Goal: Task Accomplishment & Management: Manage account settings

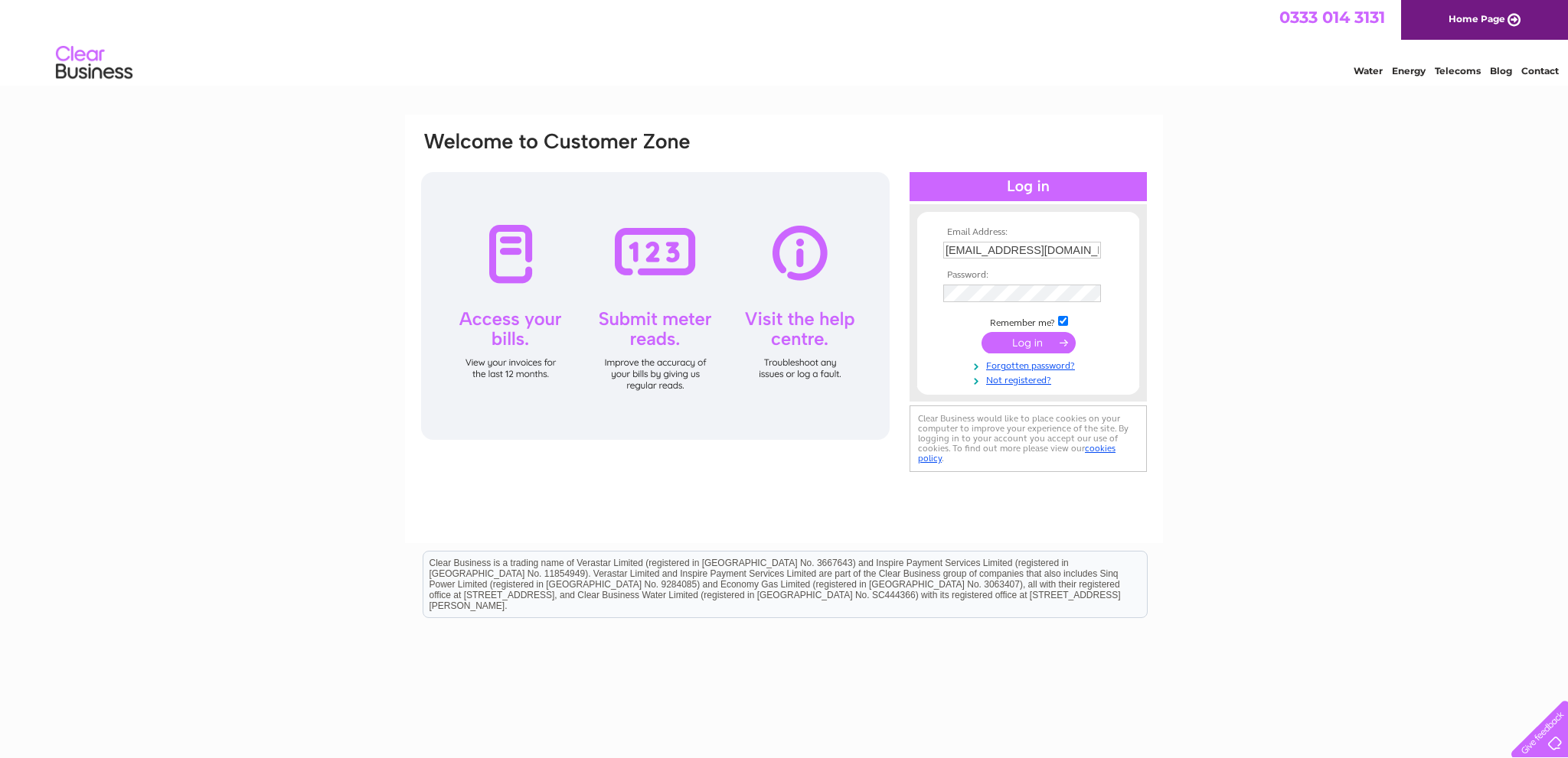
click at [1025, 342] on input "submit" at bounding box center [1028, 343] width 94 height 22
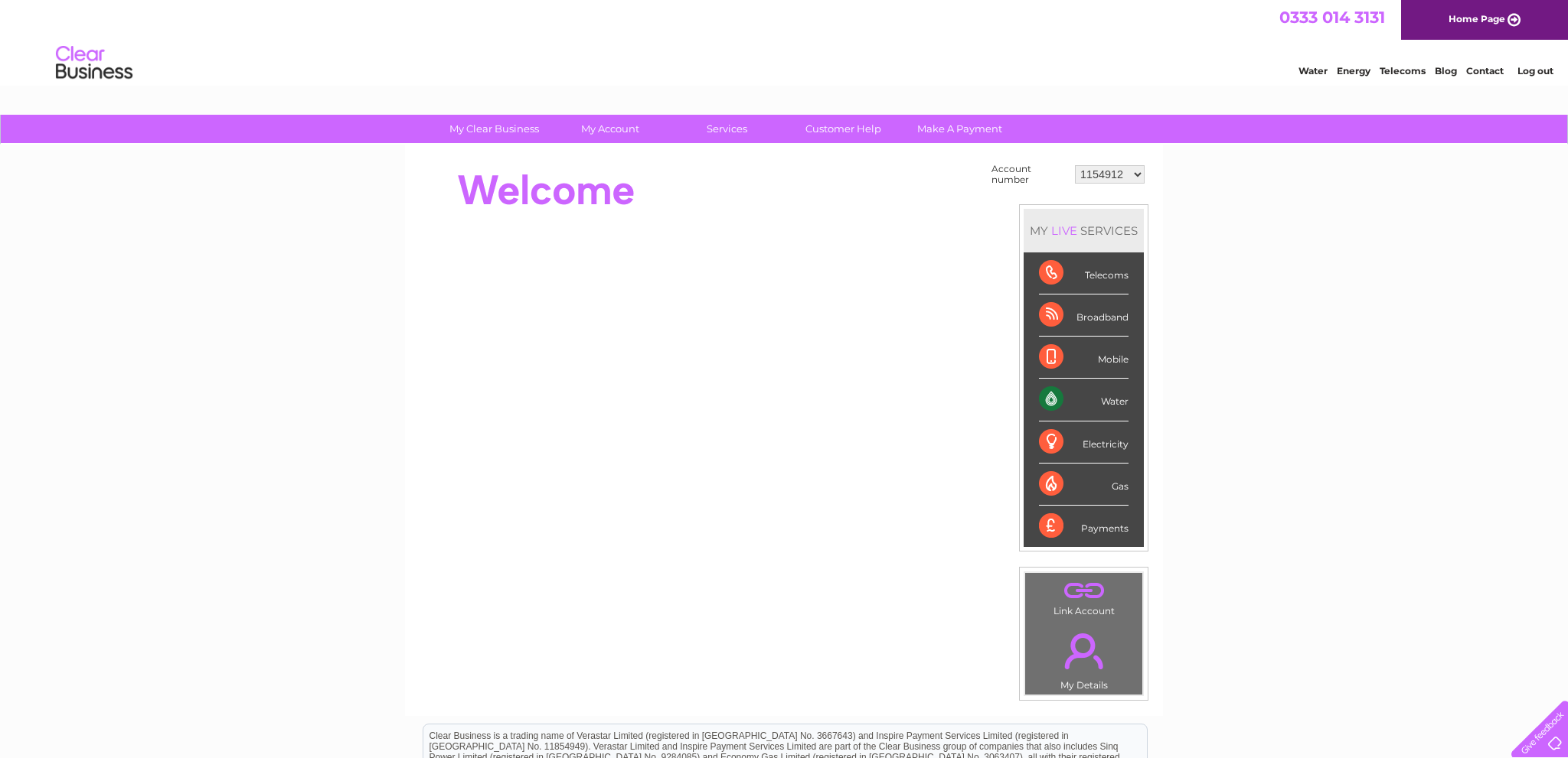
click at [1134, 170] on select "1154912 30285225" at bounding box center [1109, 174] width 69 height 19
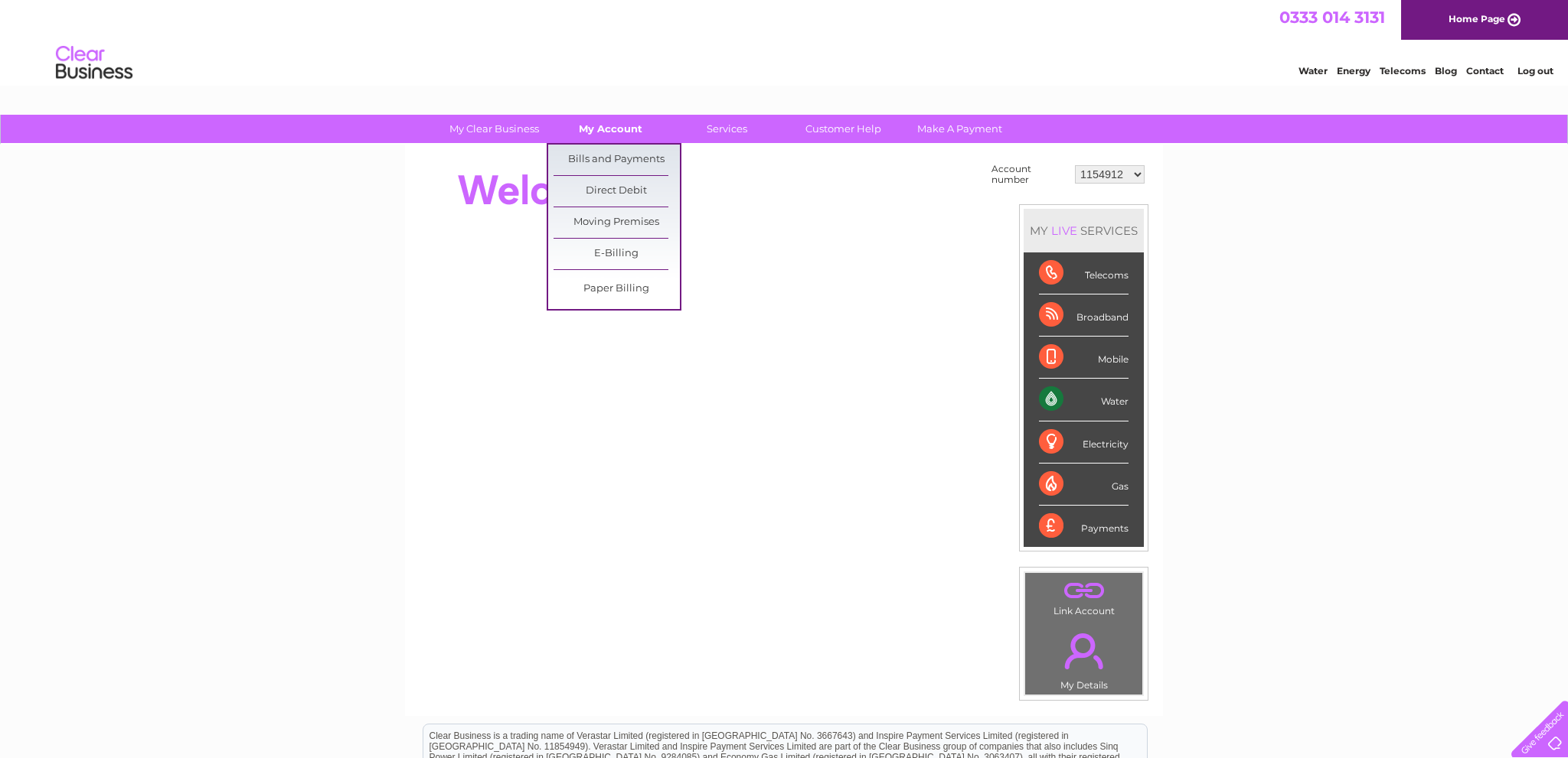
click at [623, 132] on link "My Account" at bounding box center [610, 128] width 126 height 28
click at [614, 156] on link "Bills and Payments" at bounding box center [617, 160] width 126 height 30
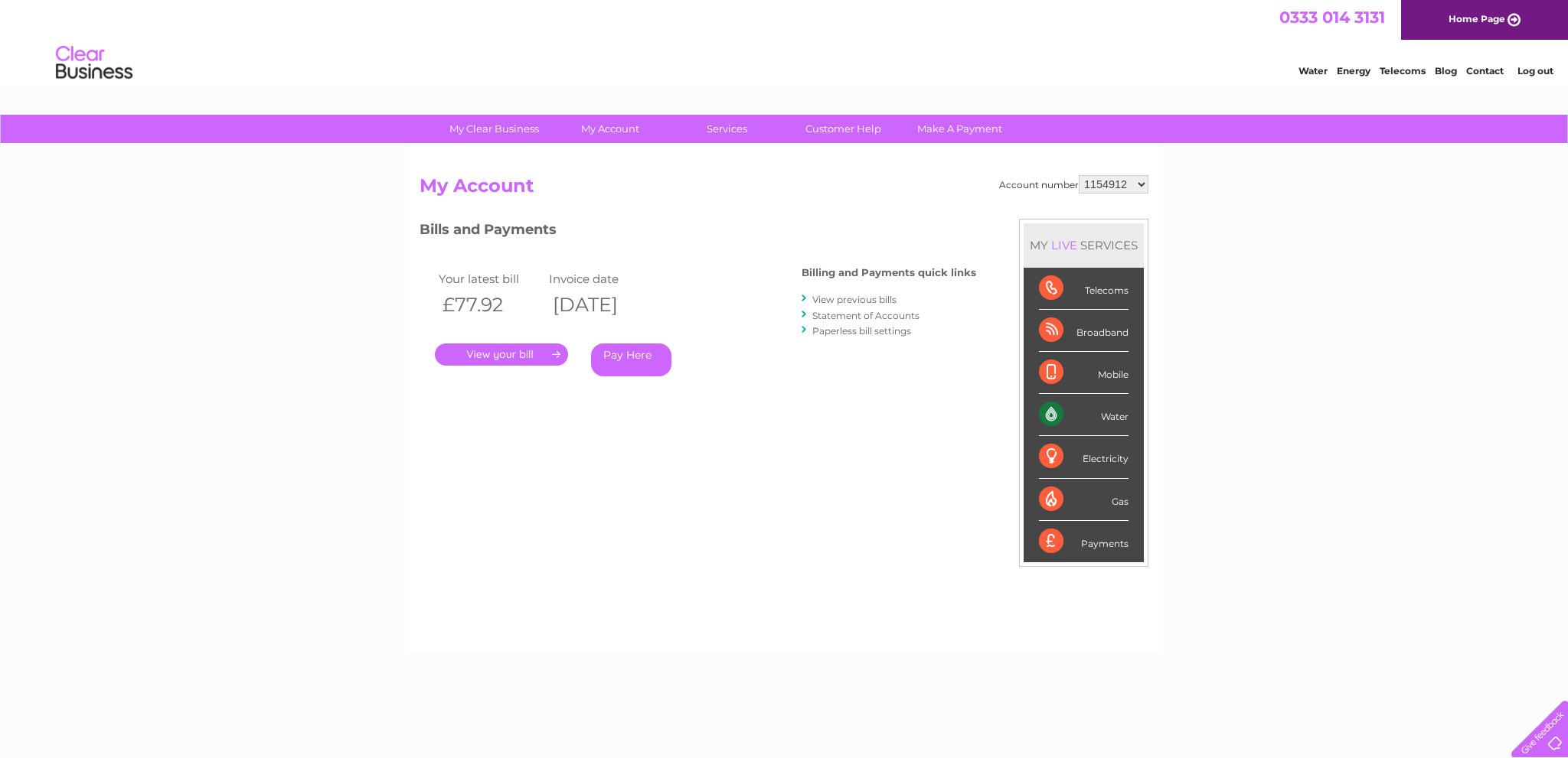
click at [512, 353] on link "." at bounding box center [501, 354] width 133 height 23
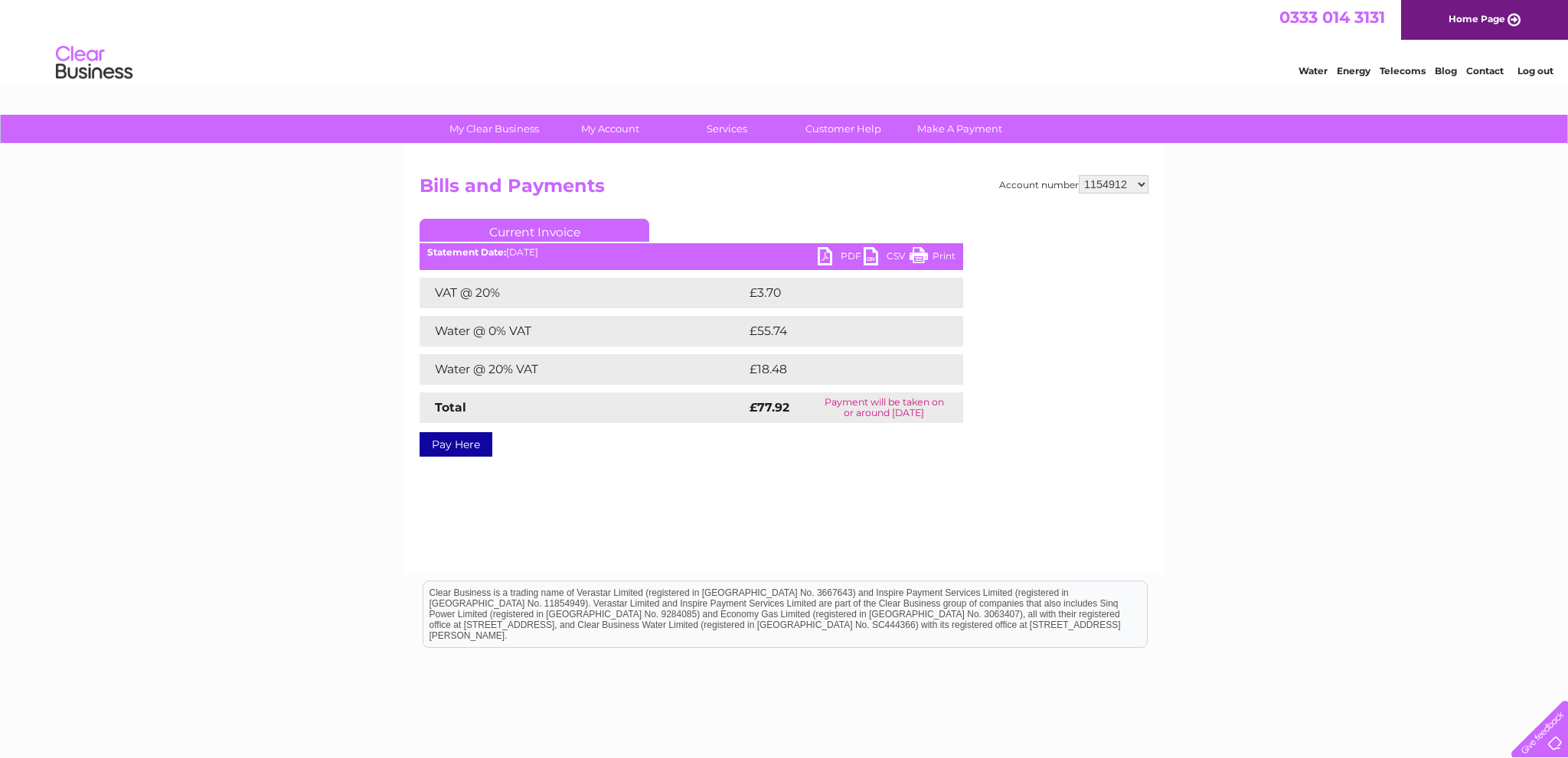
click at [830, 253] on link "PDF" at bounding box center [840, 258] width 46 height 23
click at [1078, 175] on select "1154912 30285225" at bounding box center [1113, 184] width 69 height 19
select select "30285225"
click option "30285225" at bounding box center [0, 0] width 0 height 0
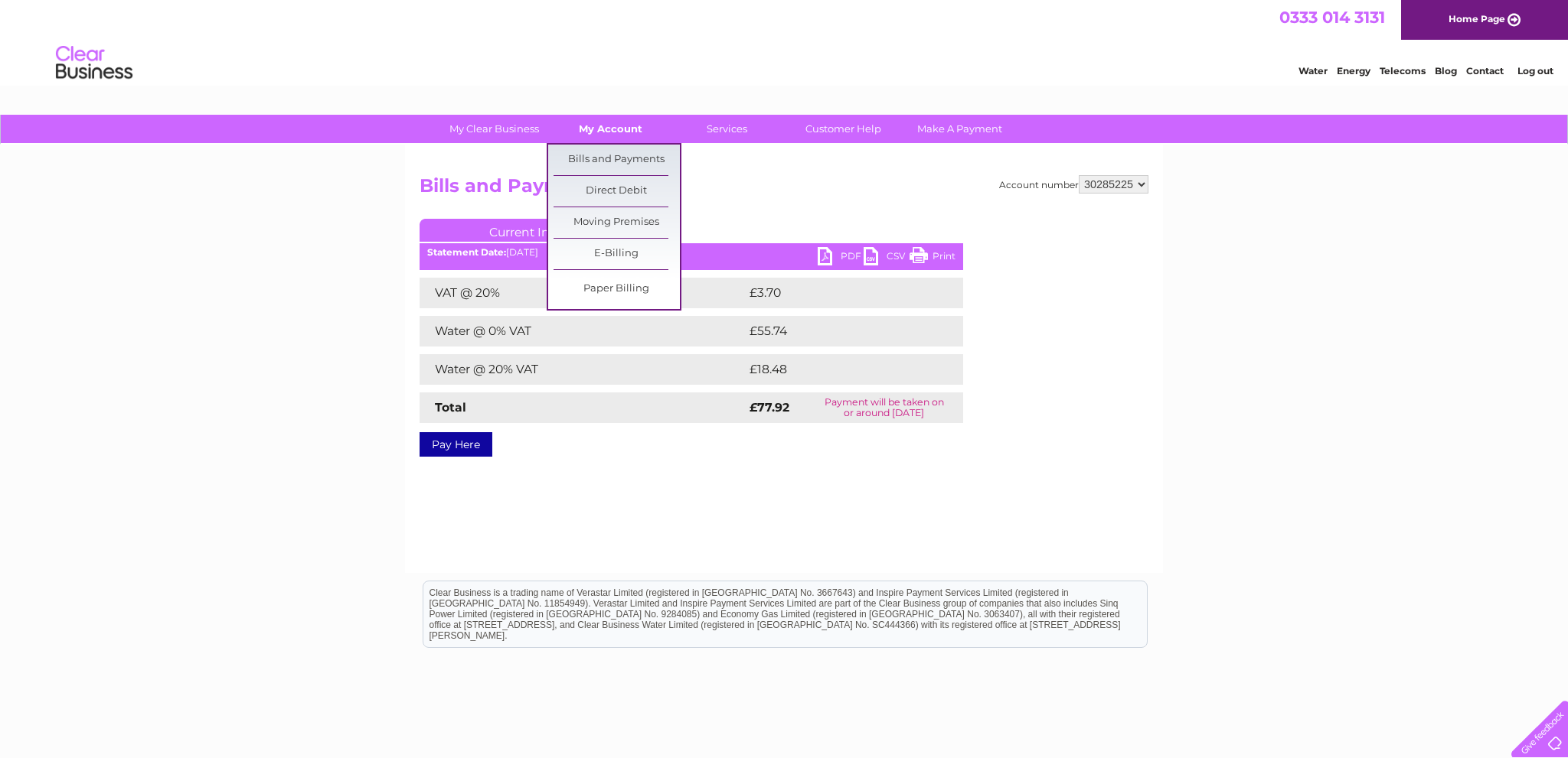
click at [617, 129] on link "My Account" at bounding box center [610, 128] width 126 height 28
click at [629, 153] on link "Bills and Payments" at bounding box center [617, 160] width 126 height 30
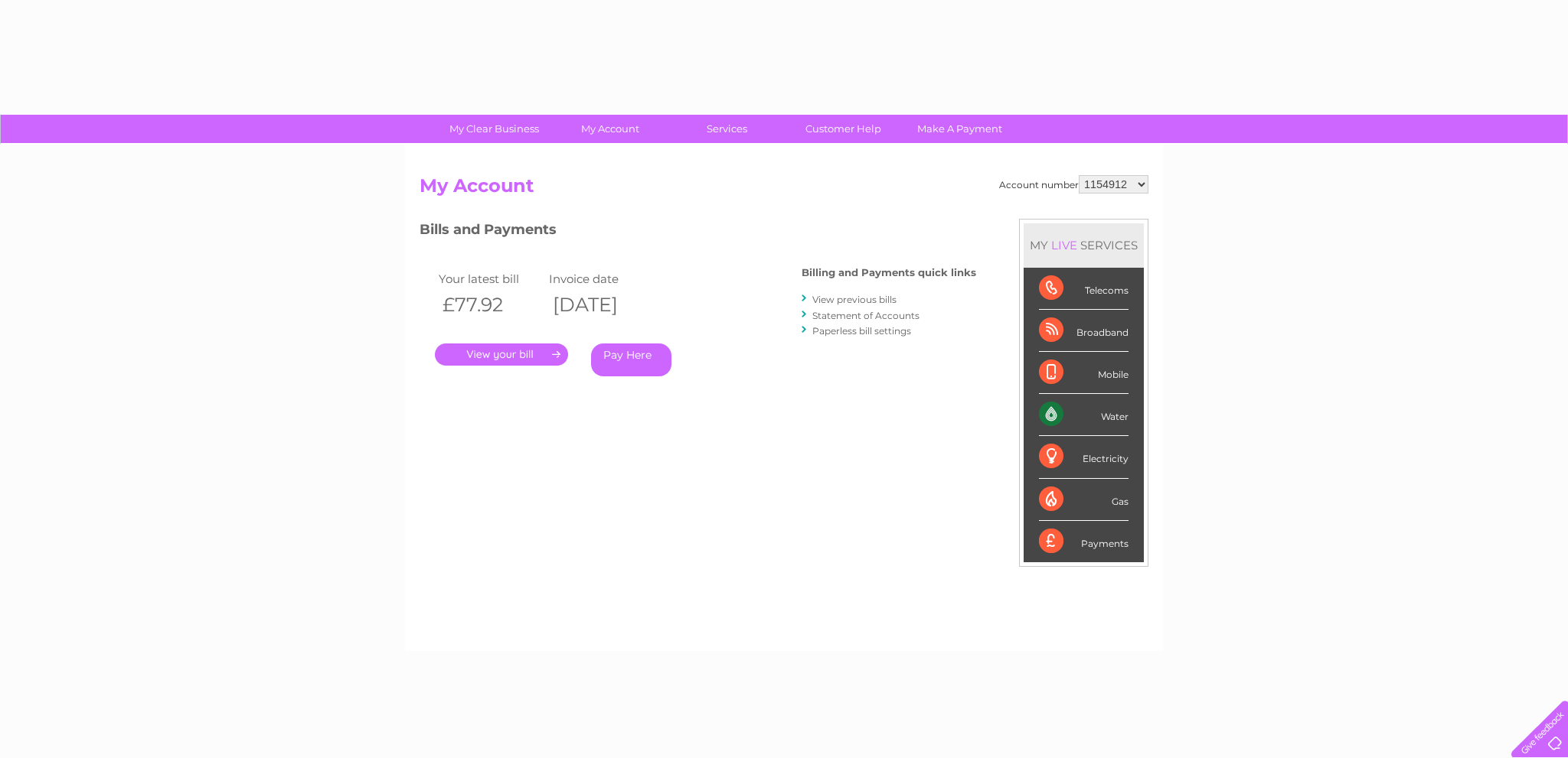
click at [1078, 175] on select "1154912 30285225" at bounding box center [1113, 184] width 69 height 19
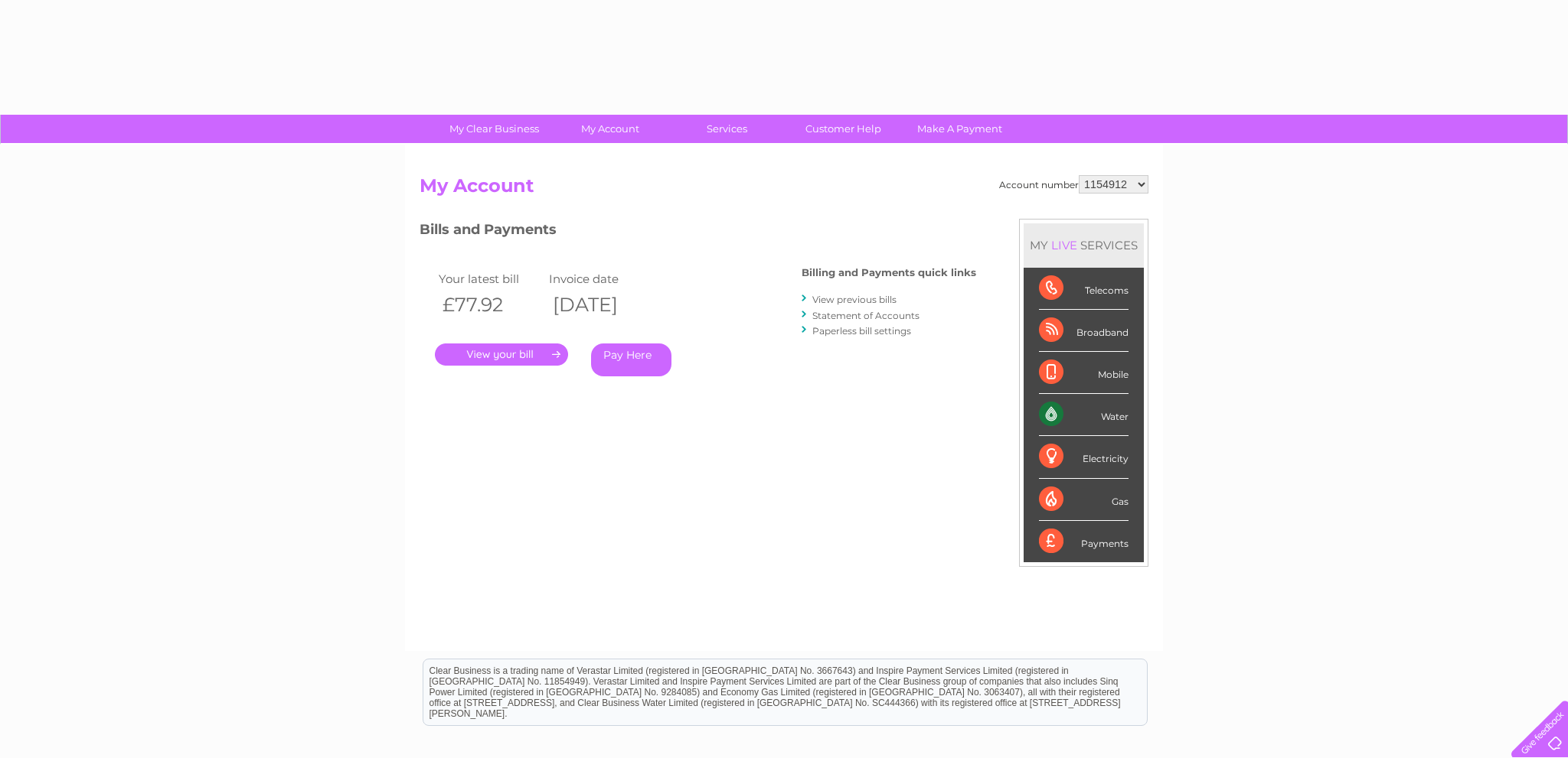
select select "30285225"
click option "30285225" at bounding box center [0, 0] width 0 height 0
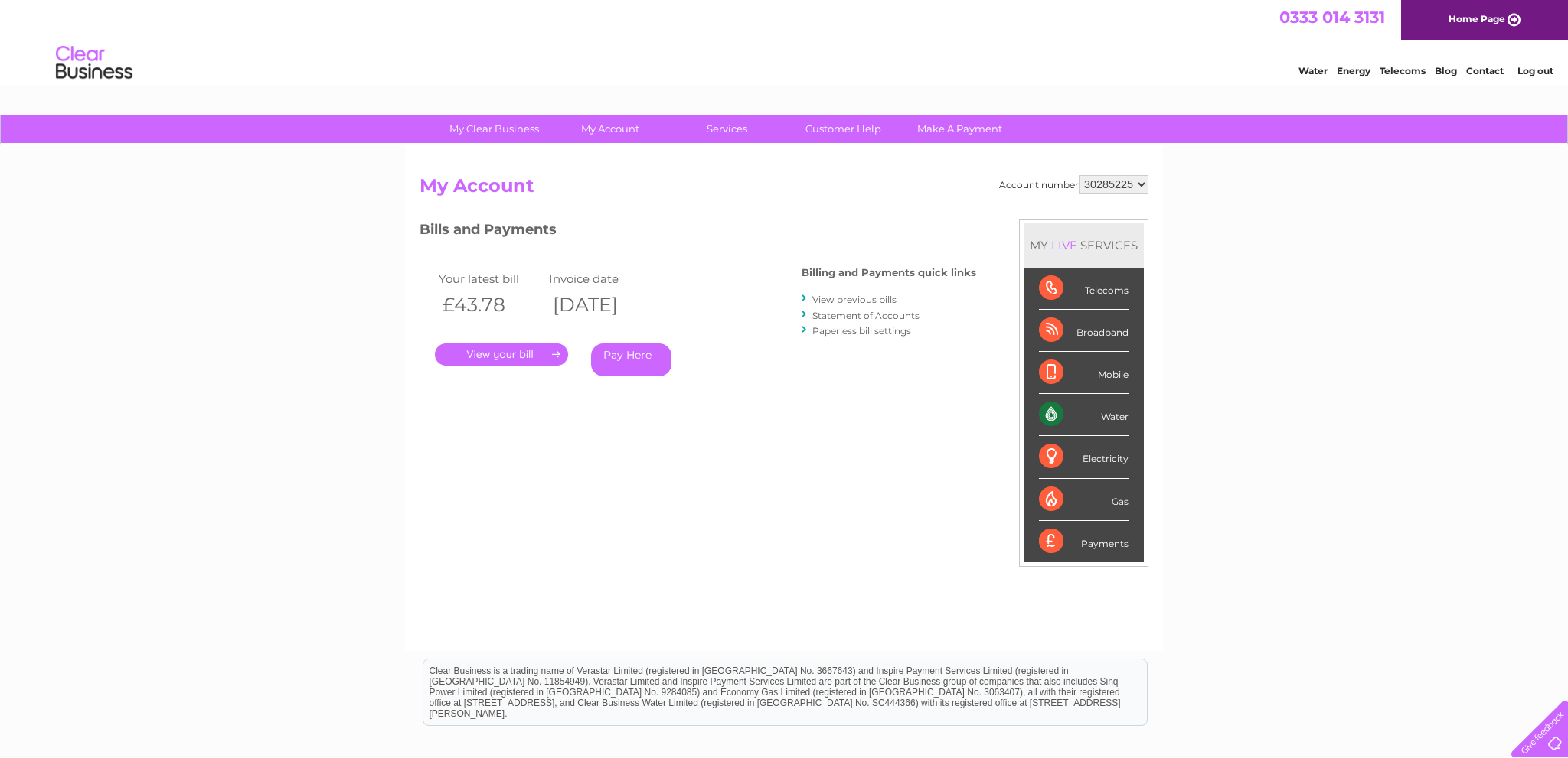
click at [529, 359] on link "." at bounding box center [501, 354] width 133 height 23
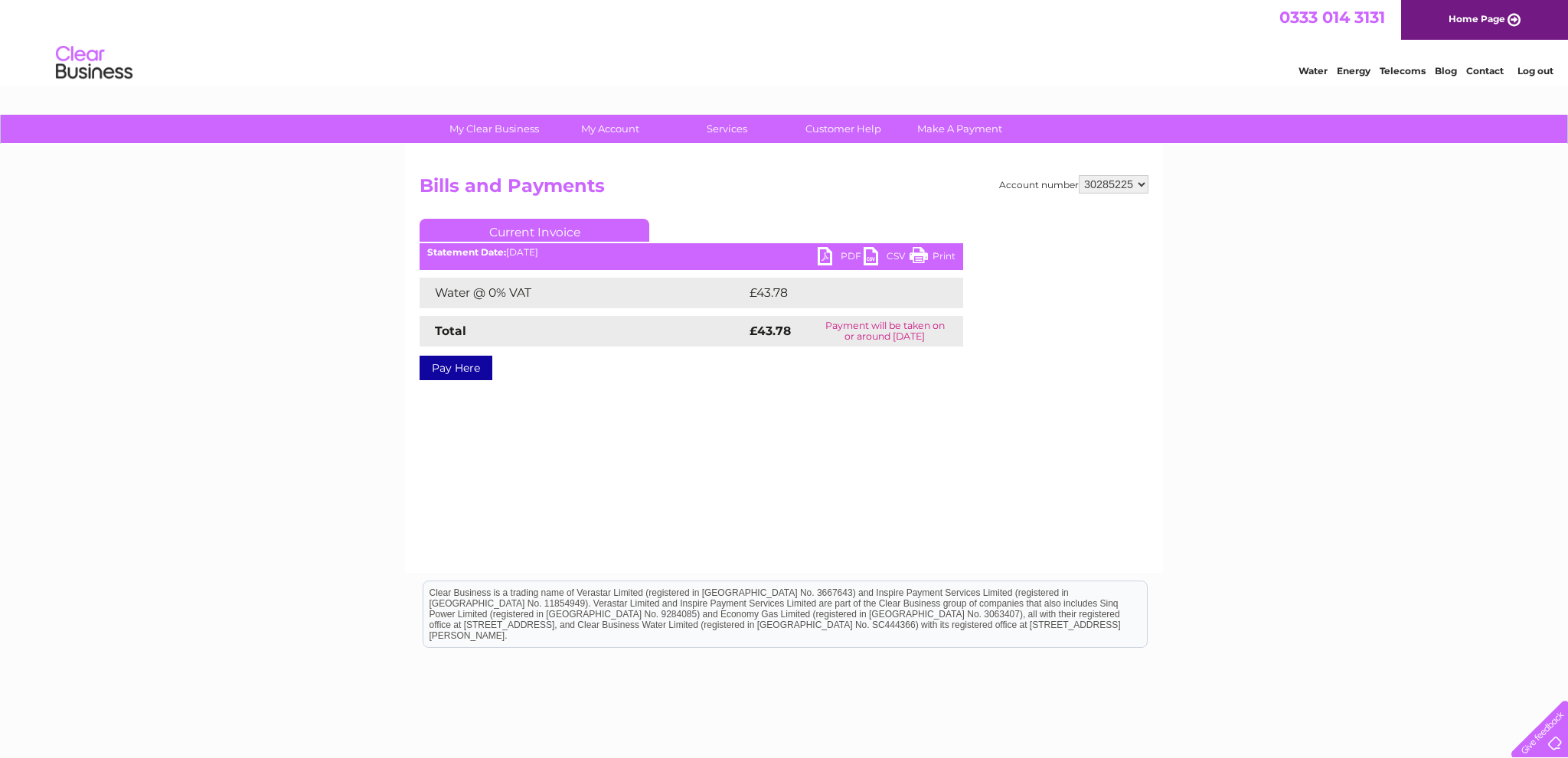
click at [849, 255] on link "PDF" at bounding box center [840, 258] width 46 height 23
click at [1078, 175] on select "1154912 30285225" at bounding box center [1113, 184] width 69 height 19
select select "1154912"
click option "1154912" at bounding box center [0, 0] width 0 height 0
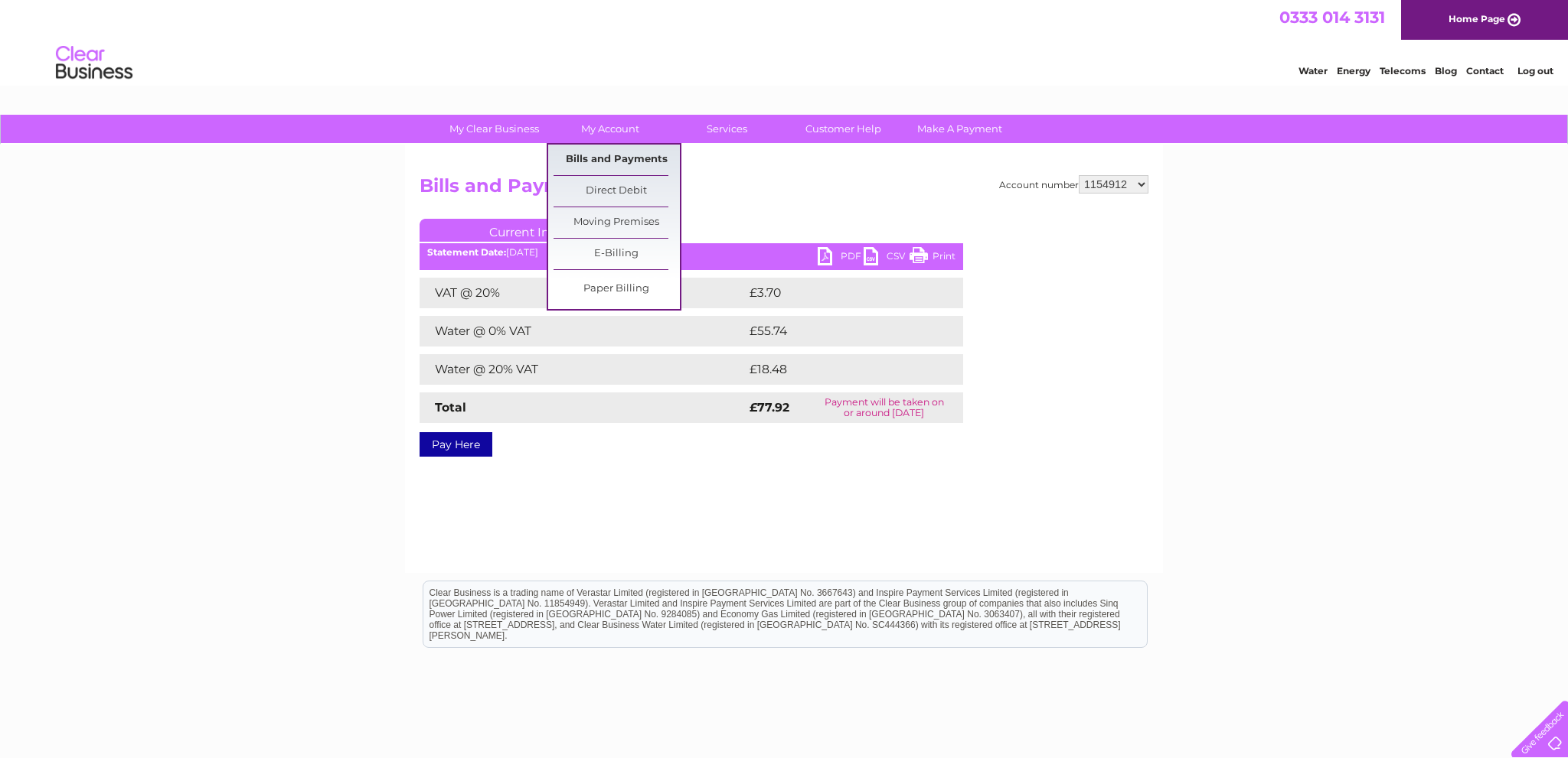
click at [624, 149] on link "Bills and Payments" at bounding box center [617, 160] width 126 height 30
click at [627, 157] on link "Bills and Payments" at bounding box center [617, 160] width 126 height 30
click at [617, 157] on link "Bills and Payments" at bounding box center [617, 160] width 126 height 30
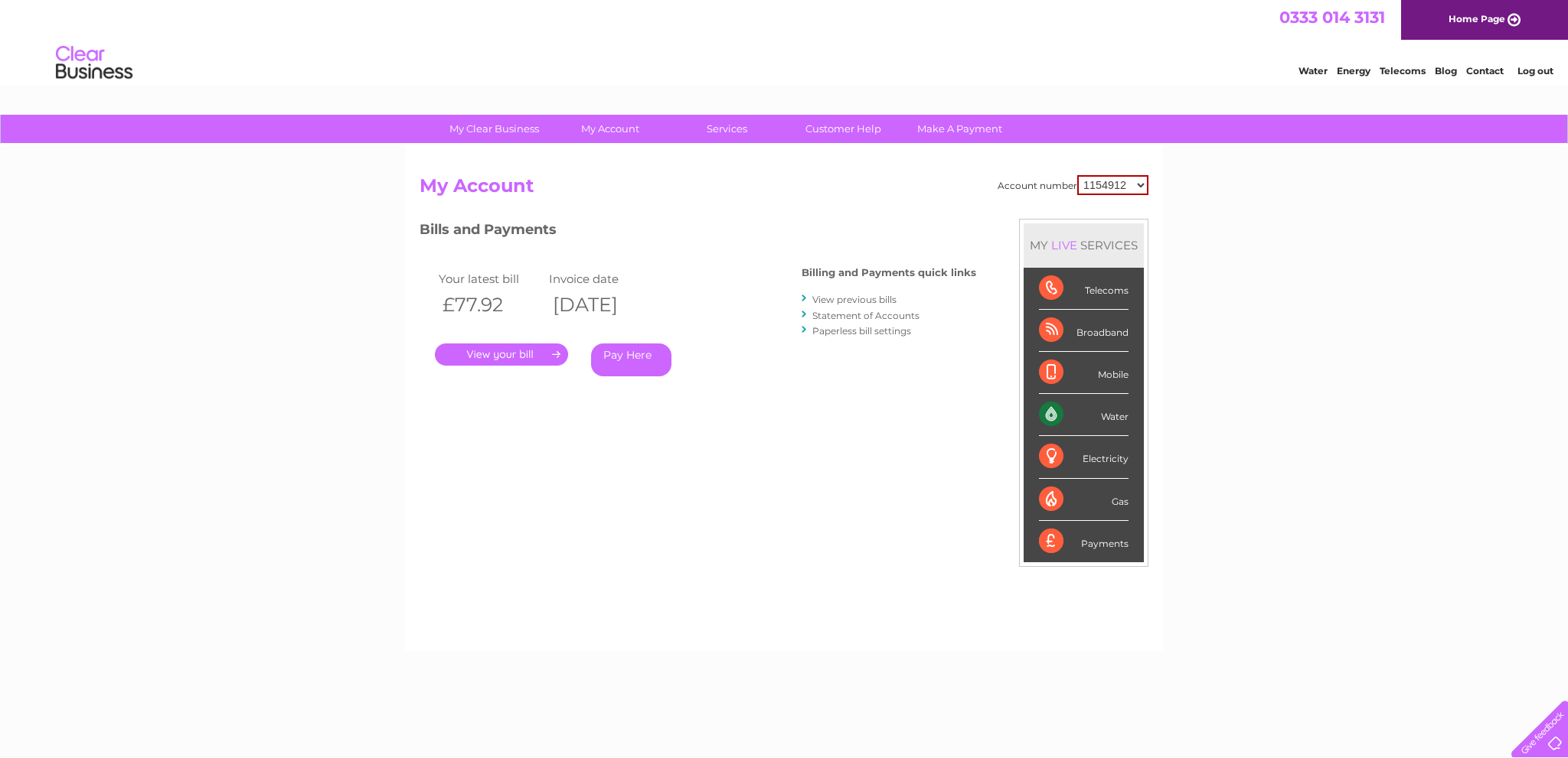
click at [867, 297] on link "View previous bills" at bounding box center [854, 300] width 84 height 12
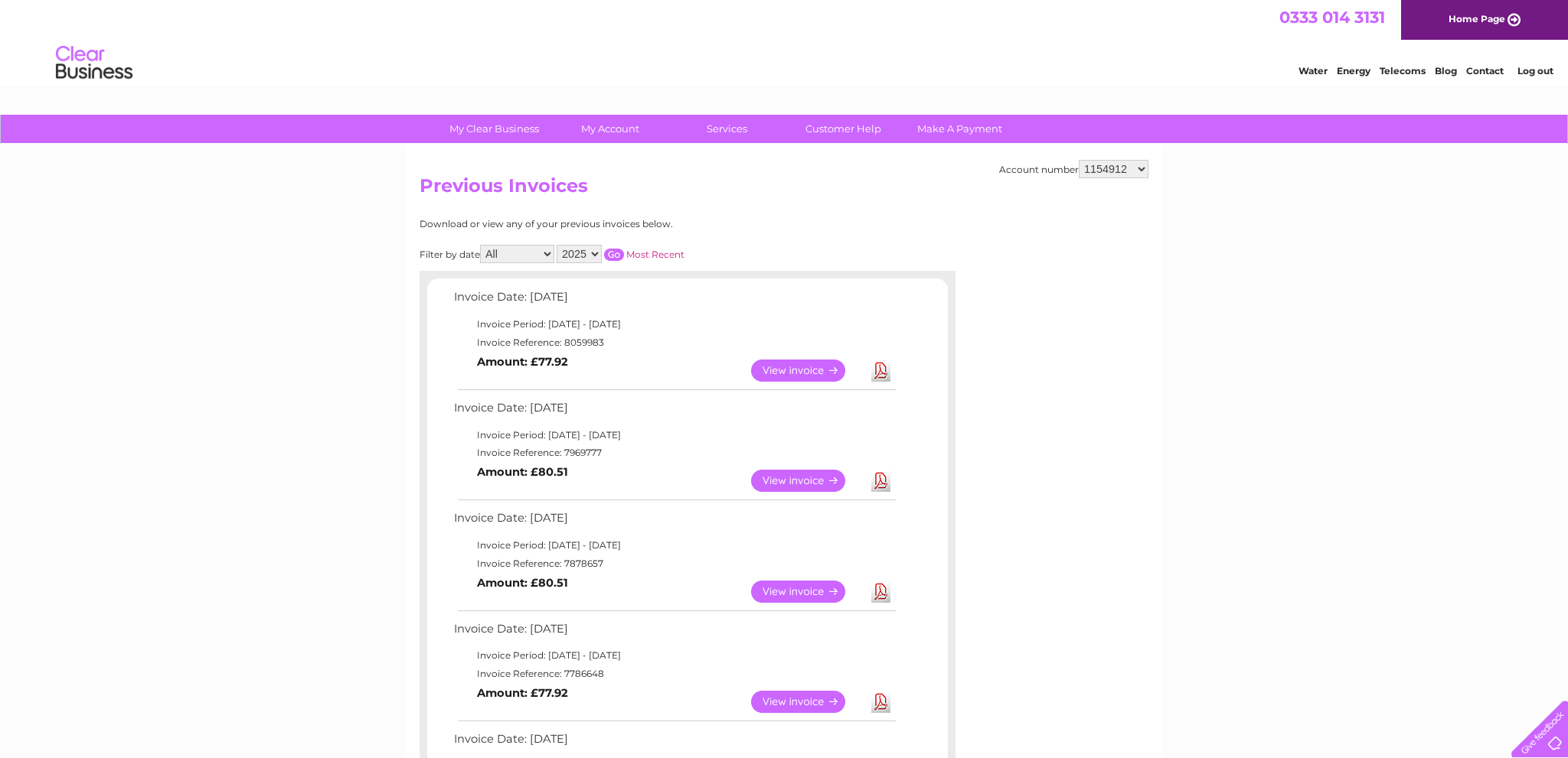
click at [807, 479] on link "View" at bounding box center [807, 481] width 113 height 23
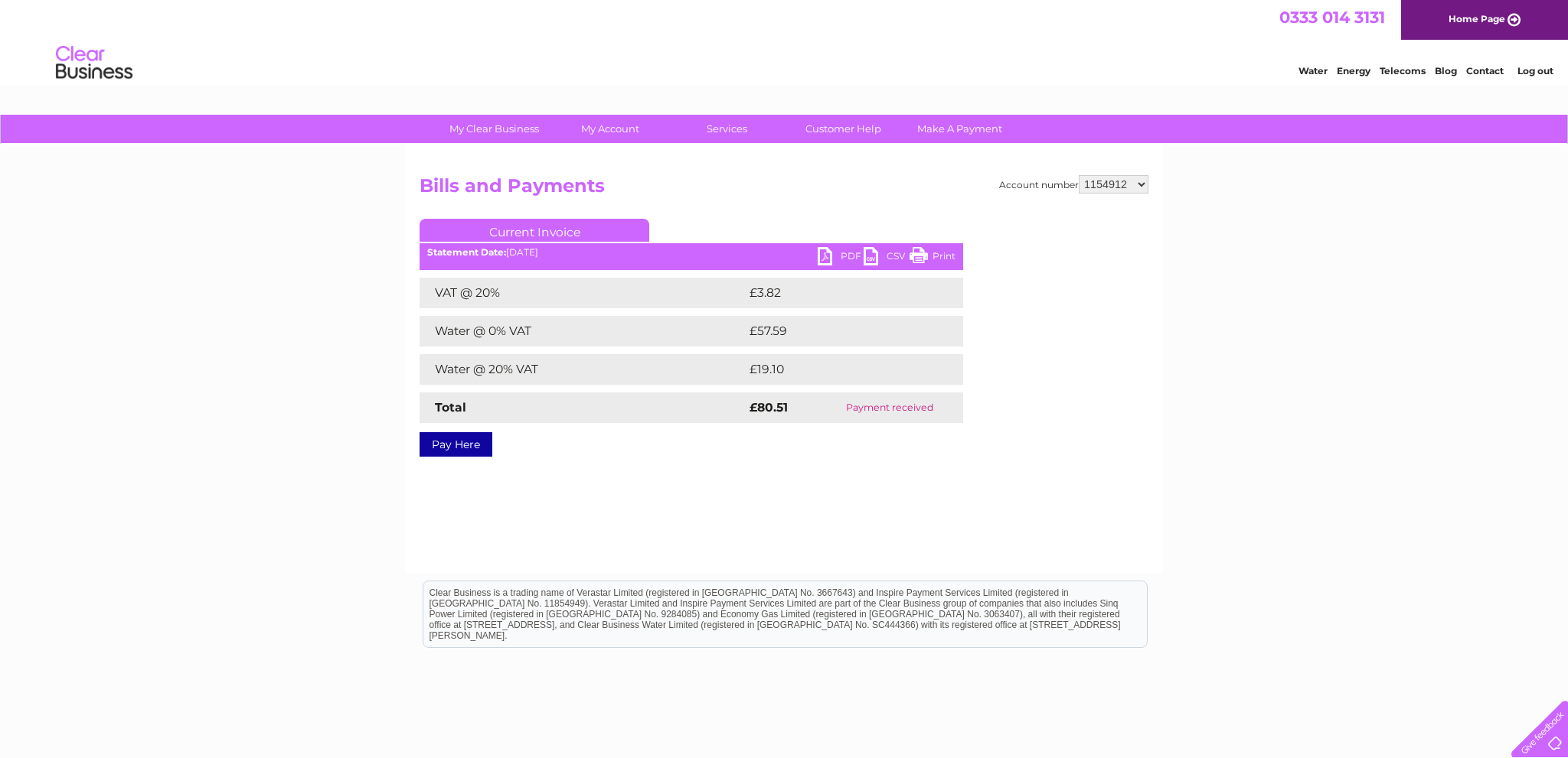
click at [842, 254] on link "PDF" at bounding box center [840, 258] width 46 height 23
